Goal: Navigation & Orientation: Find specific page/section

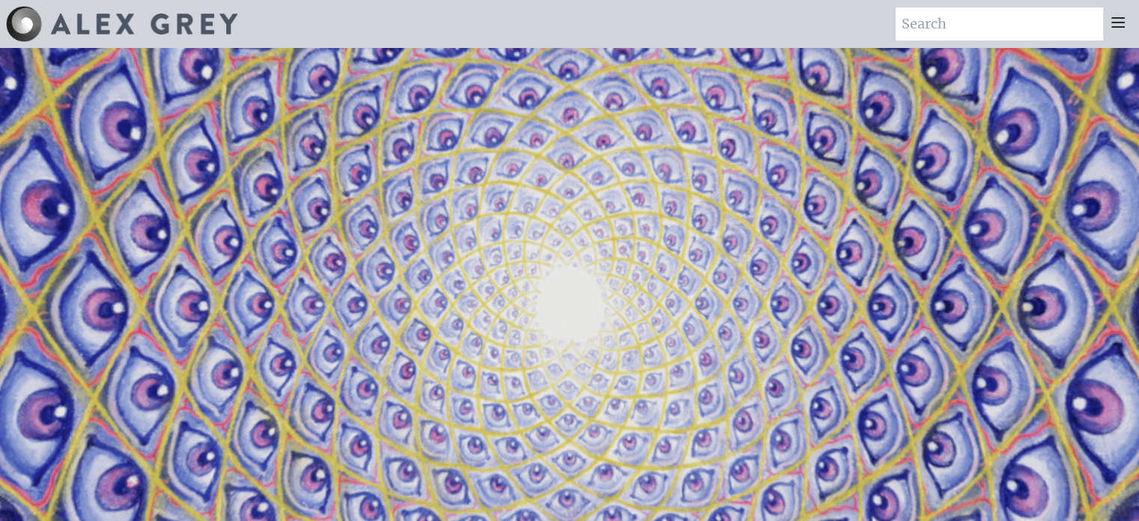
click at [108, 28] on img at bounding box center [144, 23] width 187 height 21
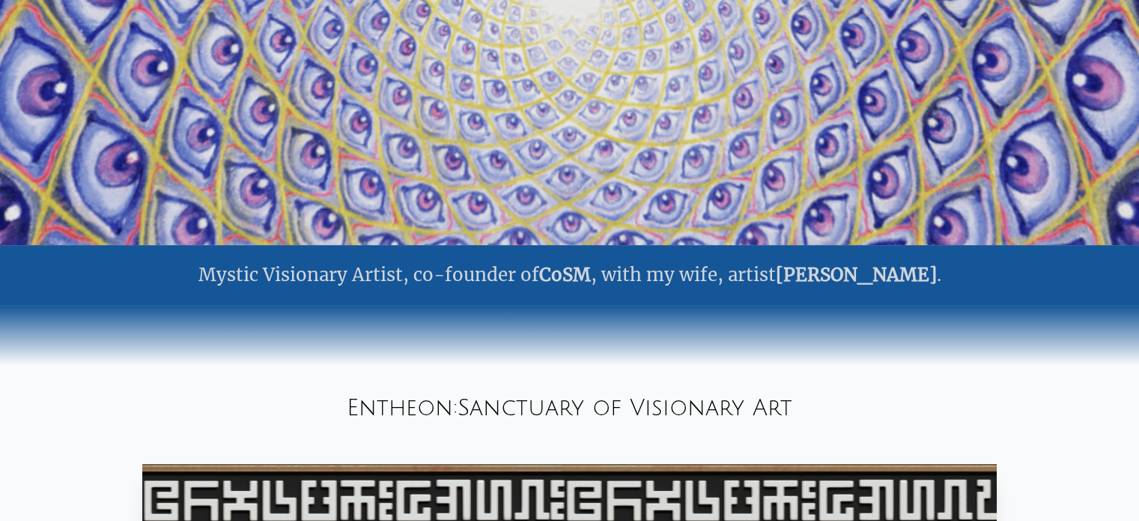
scroll to position [315, 0]
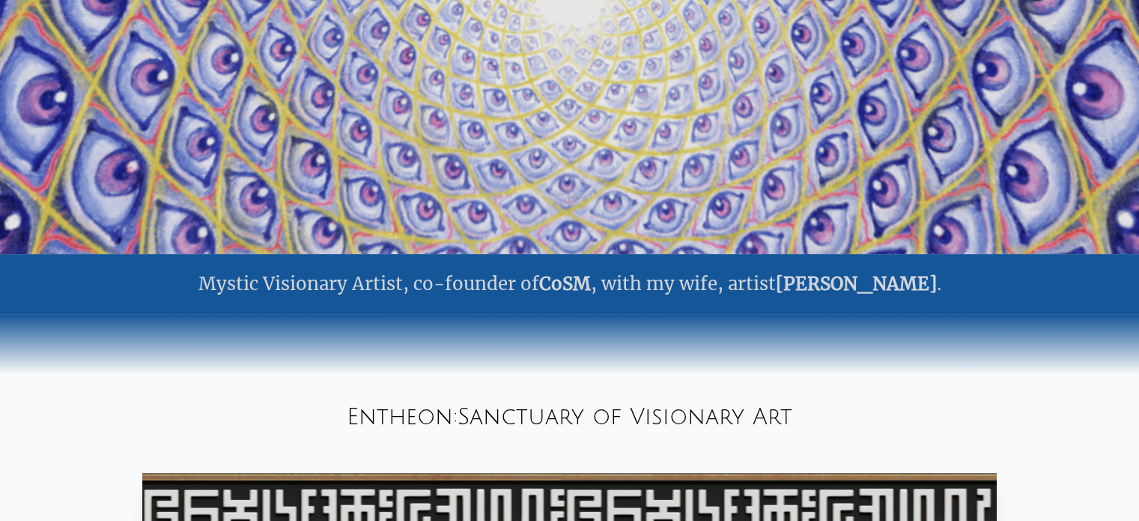
click at [851, 287] on link "[PERSON_NAME]" at bounding box center [856, 283] width 161 height 23
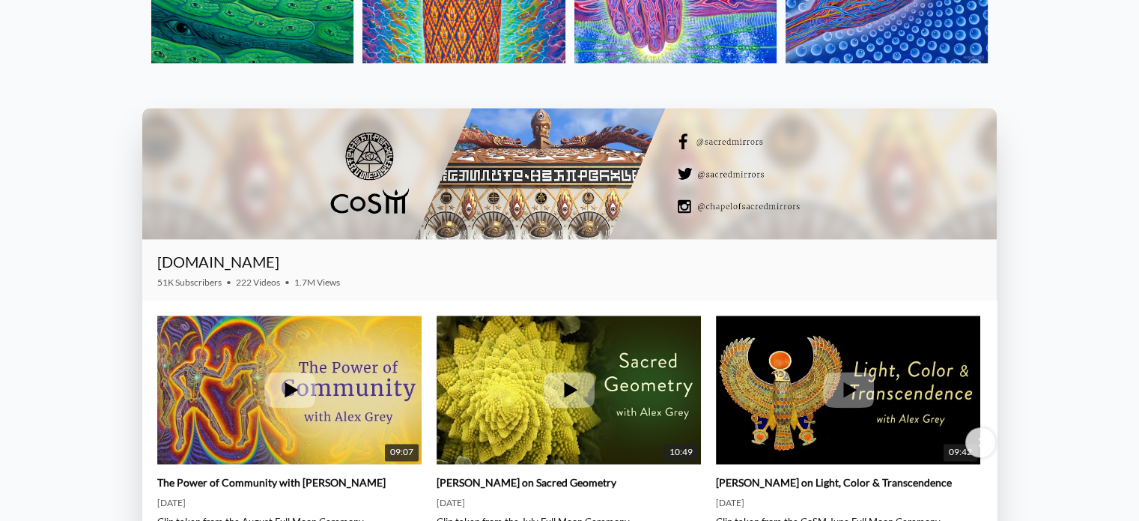
scroll to position [2038, 0]
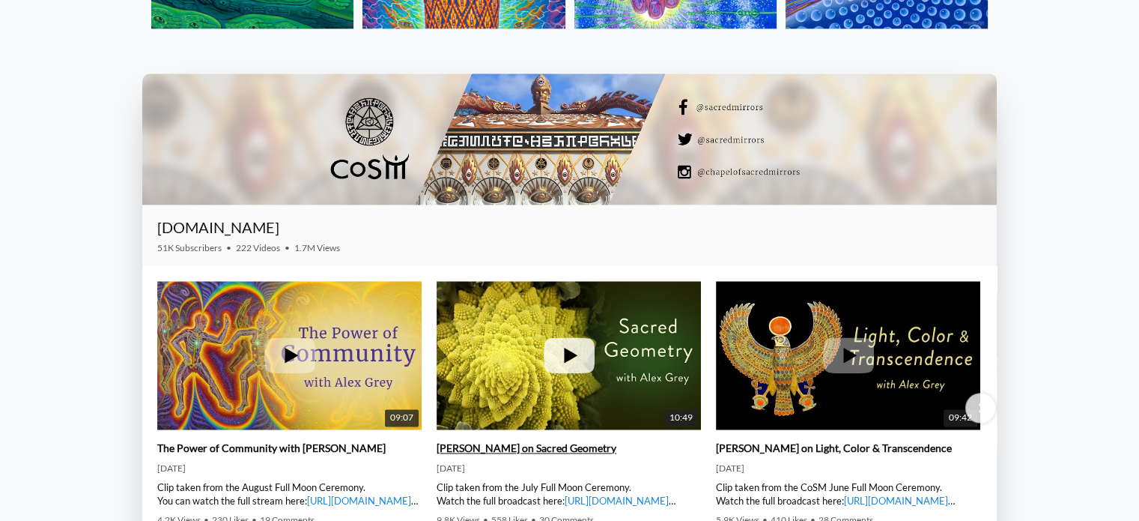
click at [570, 356] on icon at bounding box center [570, 356] width 13 height 16
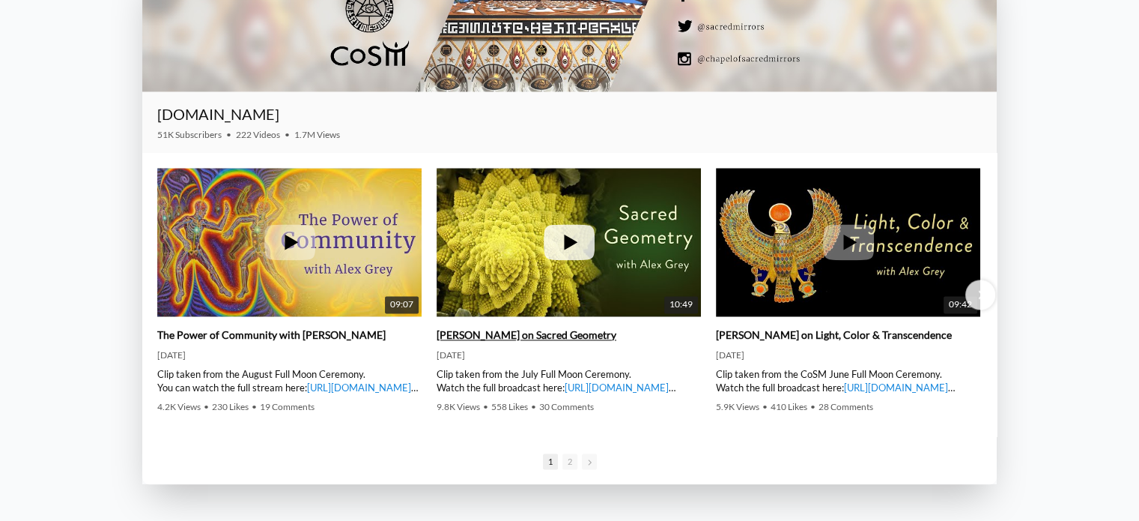
scroll to position [2188, 0]
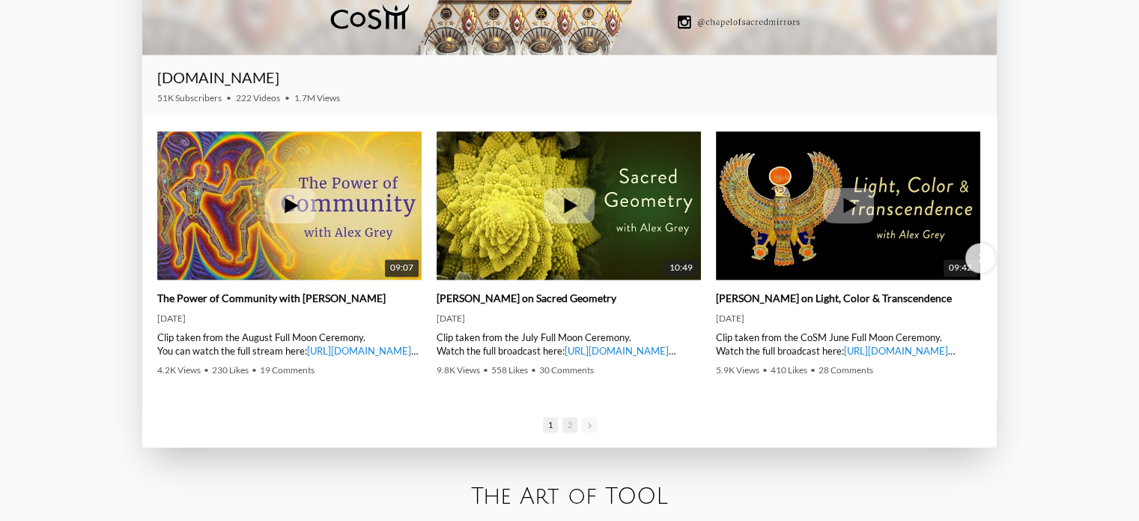
click at [569, 428] on span "2" at bounding box center [570, 425] width 15 height 16
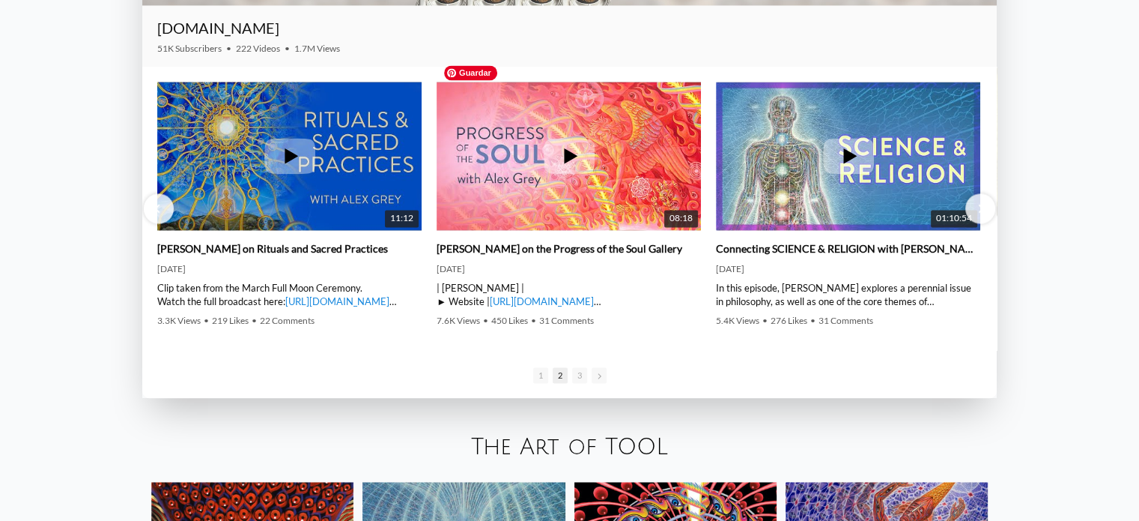
scroll to position [2262, 0]
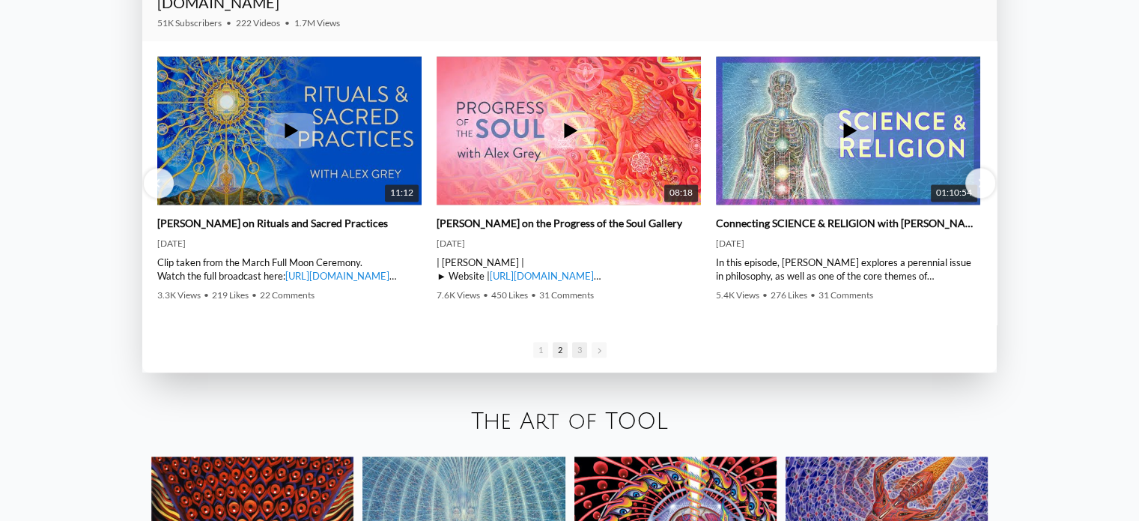
click at [578, 350] on span "3" at bounding box center [579, 350] width 15 height 16
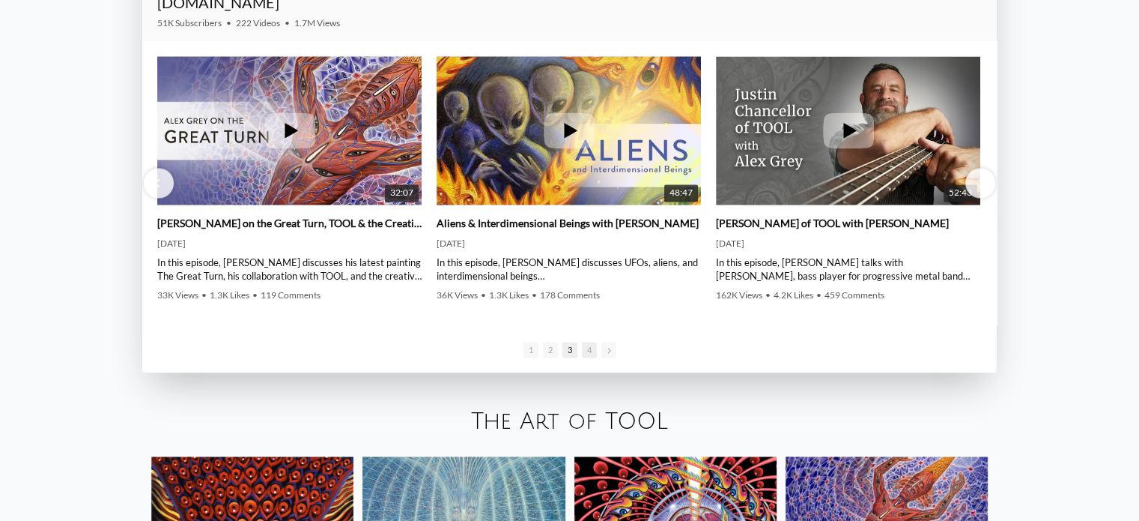
click at [585, 348] on span "4" at bounding box center [589, 350] width 15 height 16
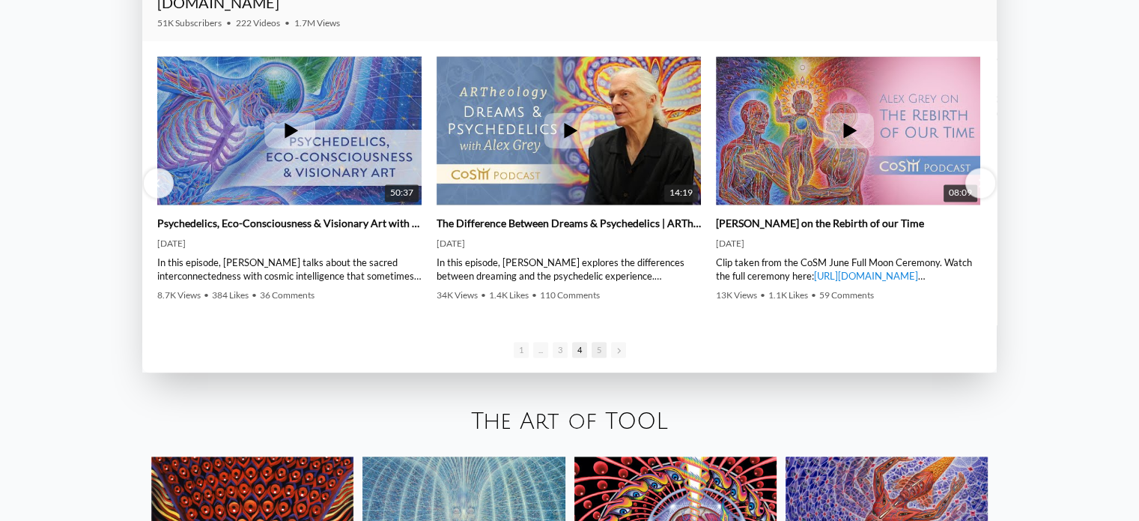
click at [602, 348] on span "5" at bounding box center [599, 350] width 15 height 16
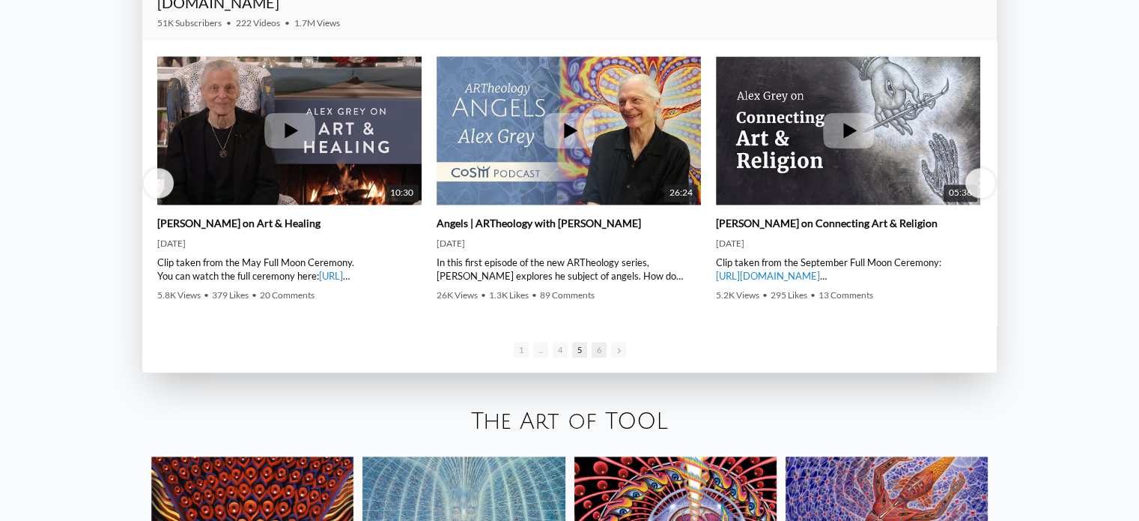
click at [596, 349] on span "6" at bounding box center [599, 350] width 15 height 16
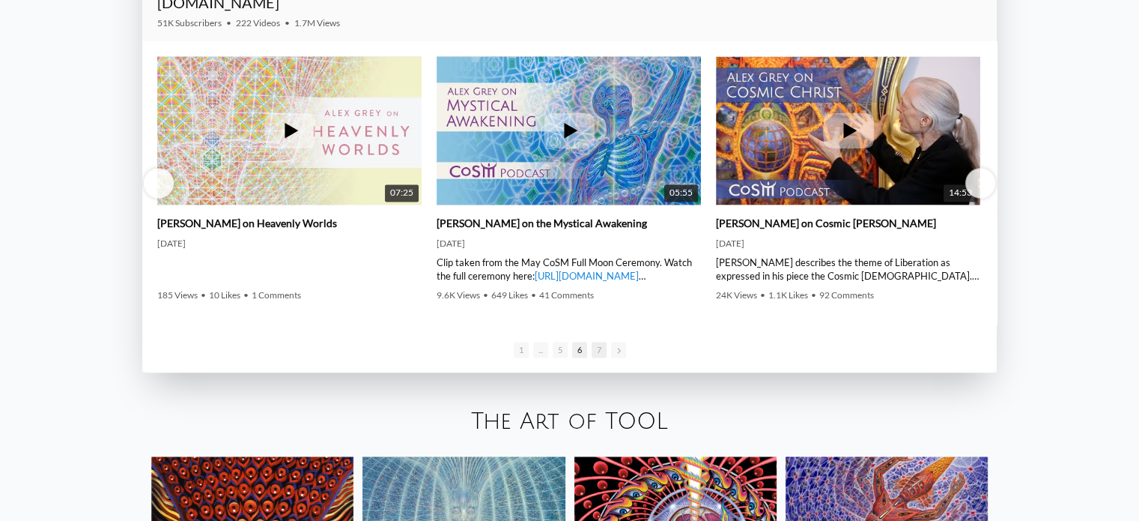
click at [596, 354] on span "7" at bounding box center [599, 350] width 15 height 16
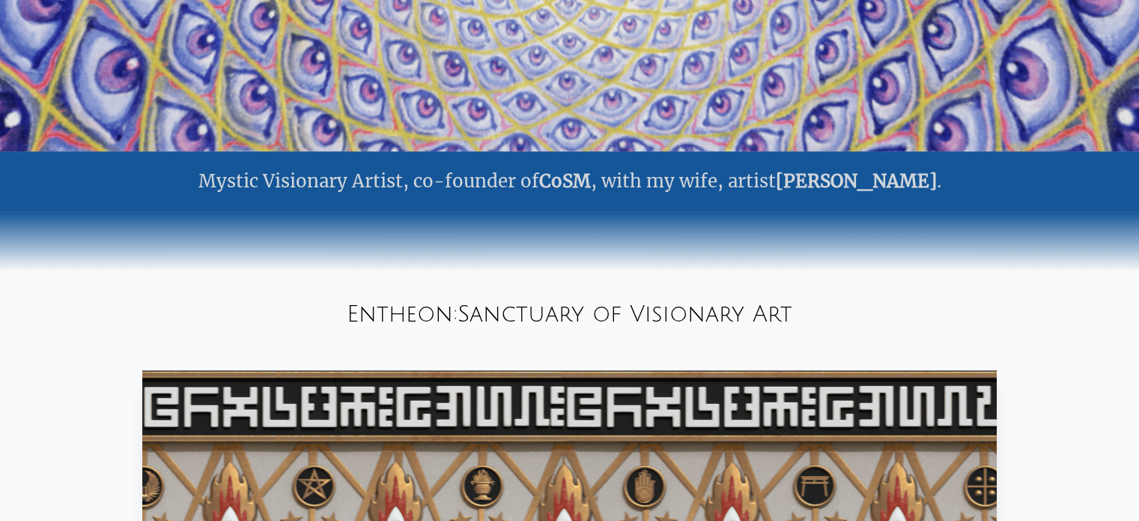
scroll to position [375, 0]
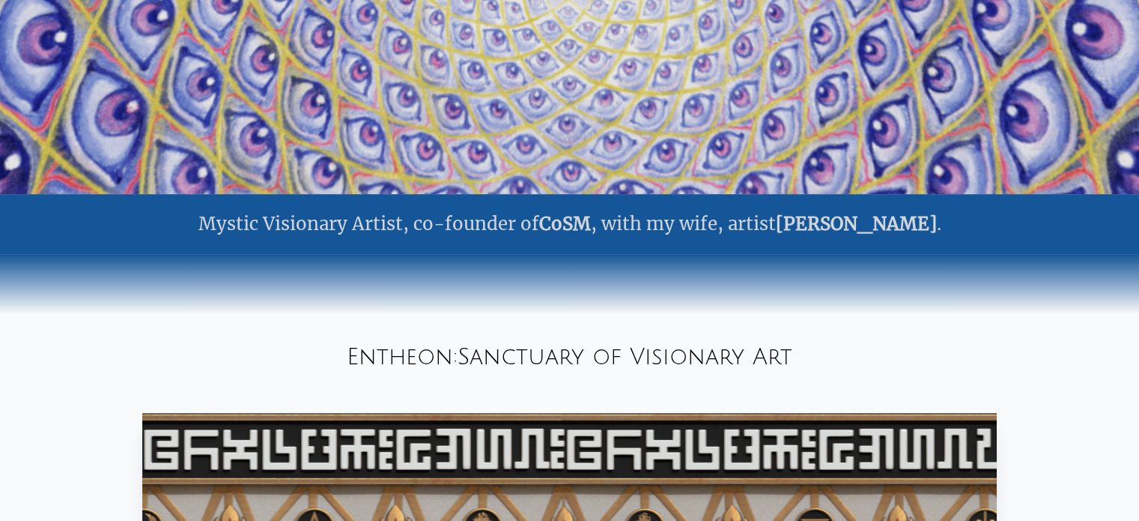
click at [591, 228] on link "CoSM" at bounding box center [565, 223] width 52 height 23
